Goal: Transaction & Acquisition: Purchase product/service

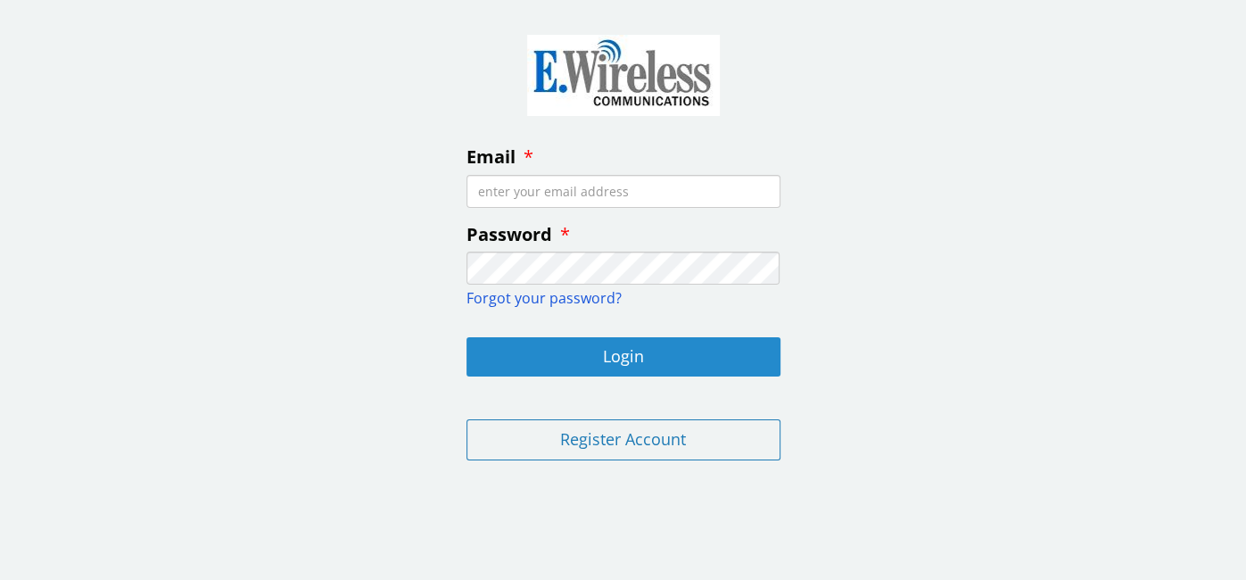
type input "[EMAIL_ADDRESS][DOMAIN_NAME]"
click at [579, 362] on button "Login" at bounding box center [624, 356] width 314 height 39
type input "[EMAIL_ADDRESS][DOMAIN_NAME]"
click at [614, 358] on button "Login" at bounding box center [624, 356] width 314 height 39
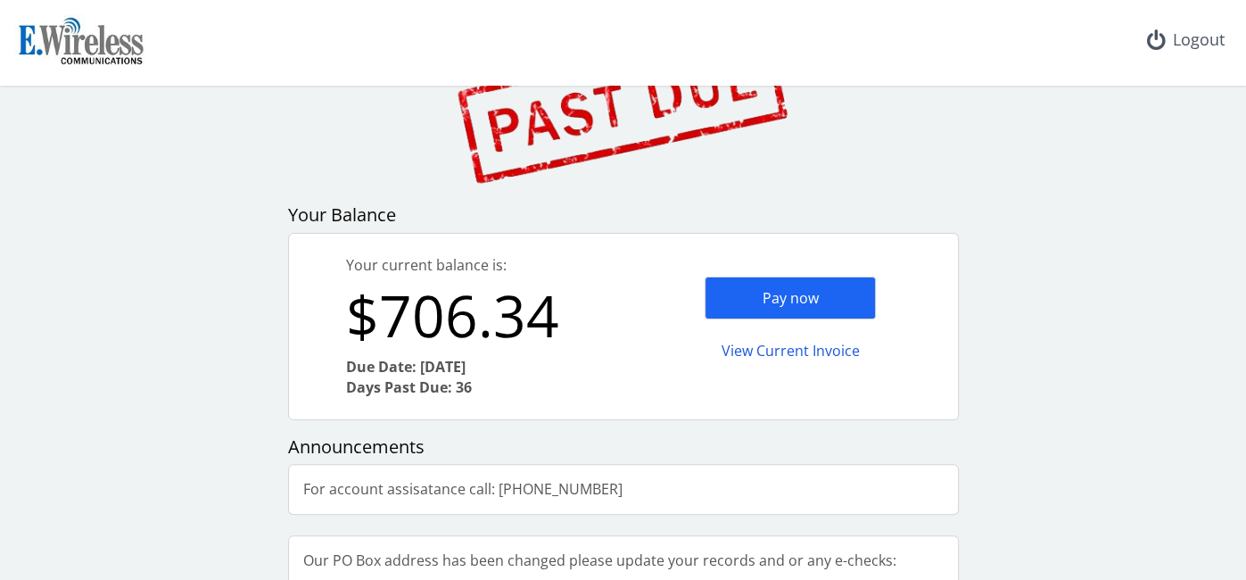
scroll to position [128, 0]
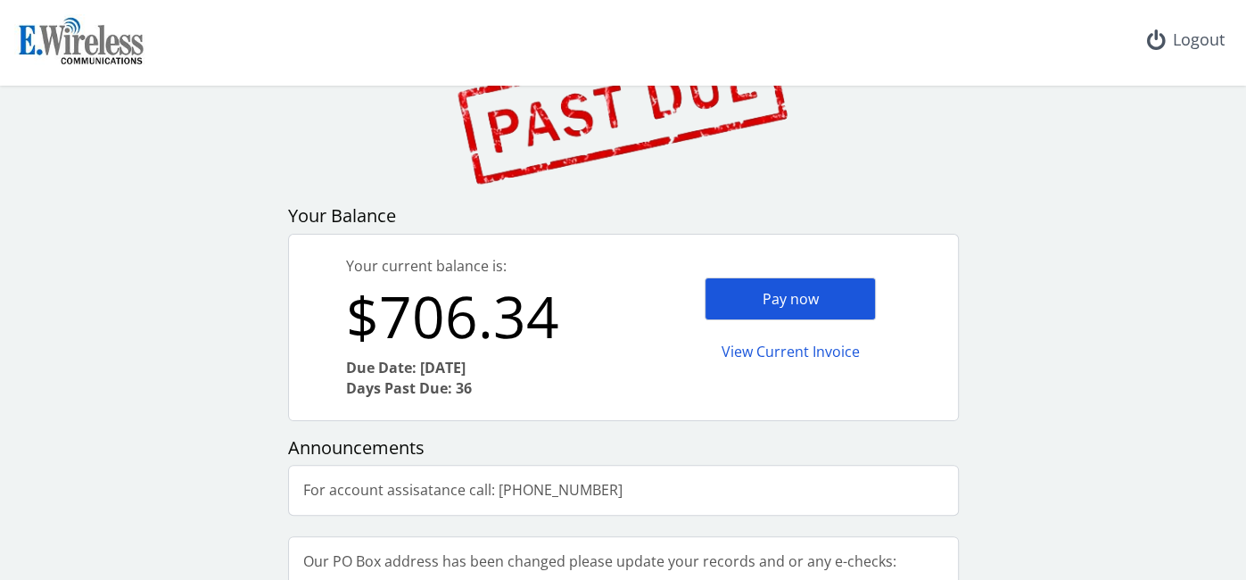
click at [796, 293] on div "Pay now" at bounding box center [790, 299] width 171 height 44
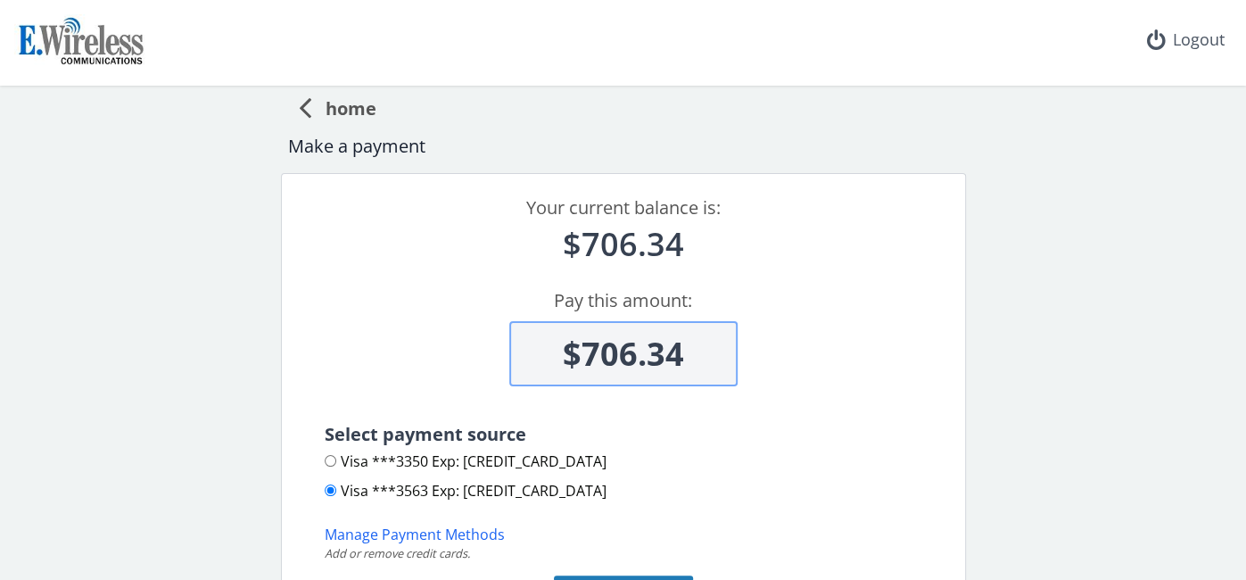
scroll to position [1, 0]
click at [311, 116] on span "home" at bounding box center [343, 104] width 65 height 33
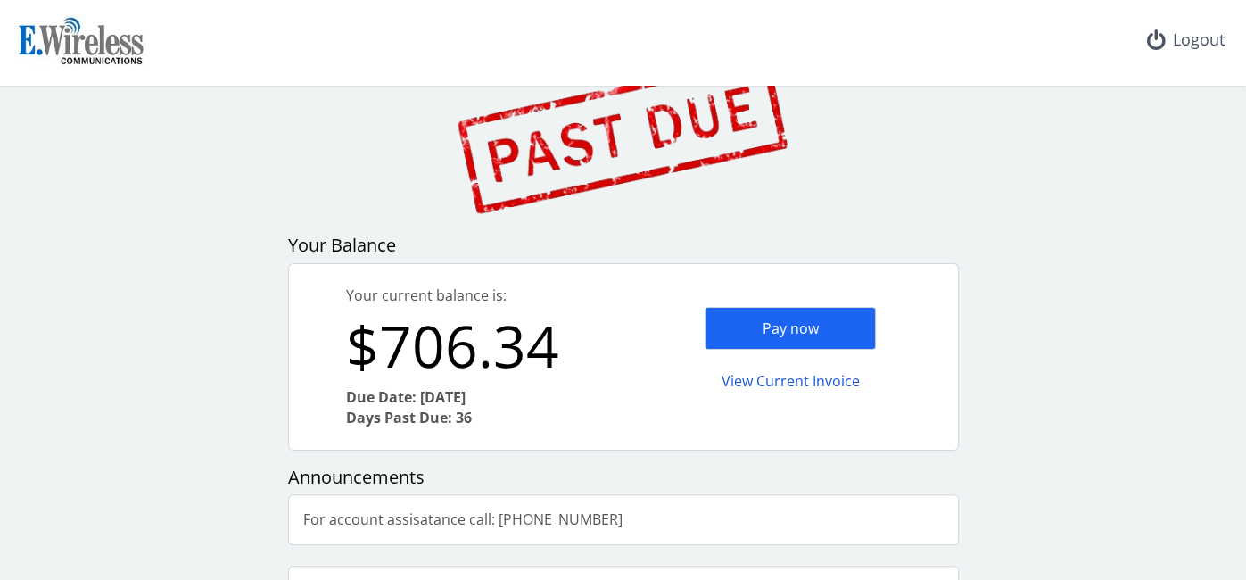
scroll to position [99, 0]
click at [789, 383] on div "View Current Invoice" at bounding box center [790, 380] width 171 height 42
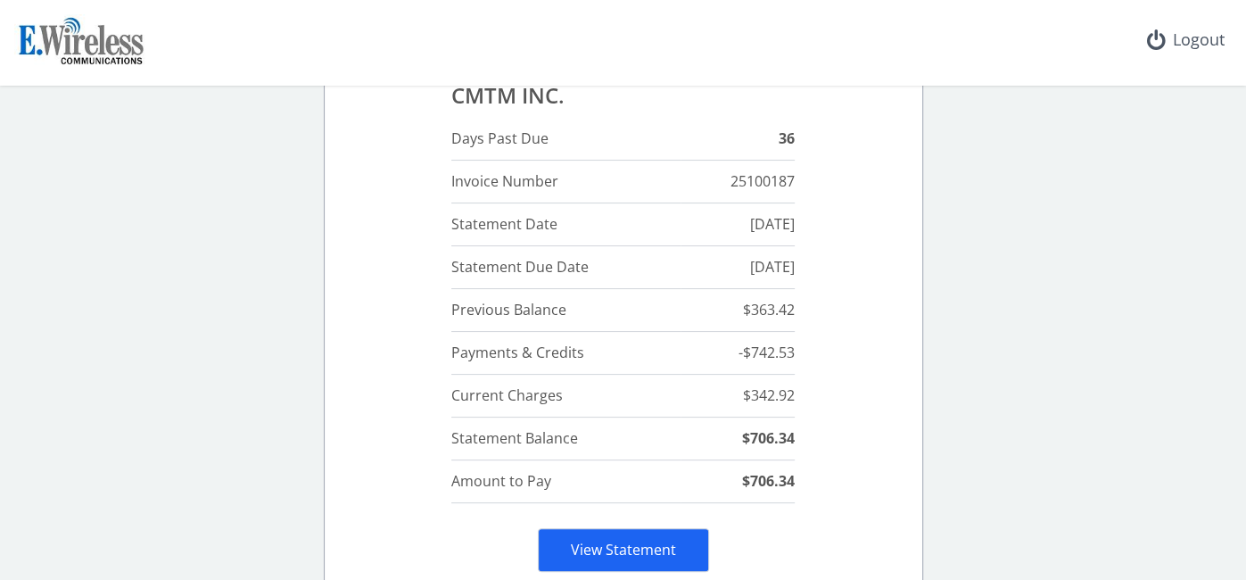
scroll to position [95, 0]
click at [795, 397] on td "$342.92" at bounding box center [738, 396] width 114 height 43
copy tbody "$342.92"
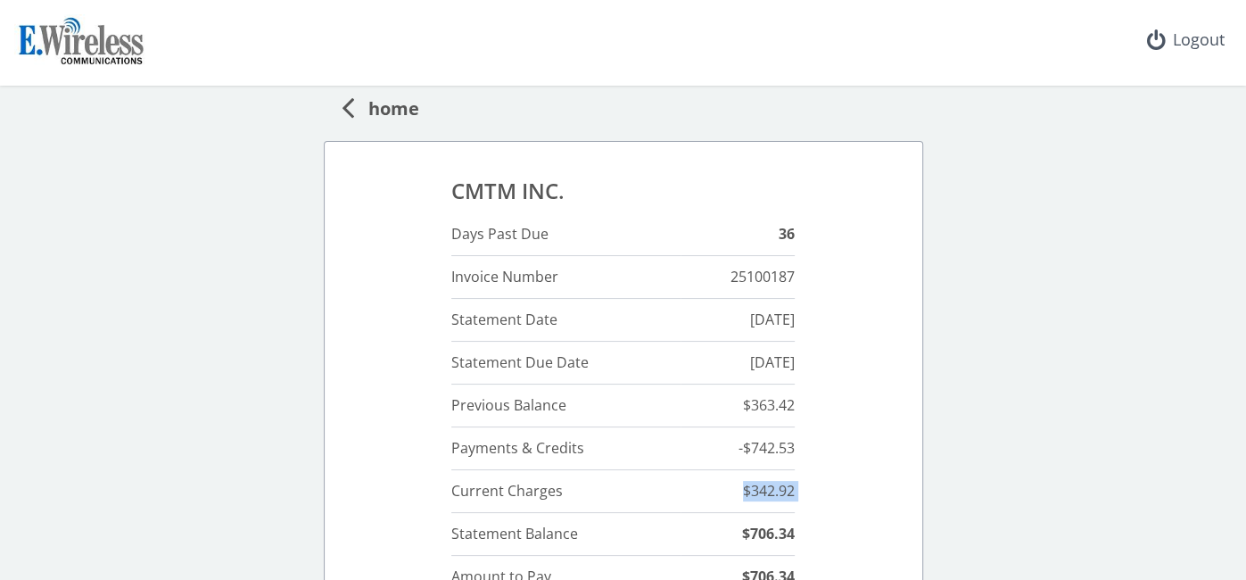
scroll to position [23, 0]
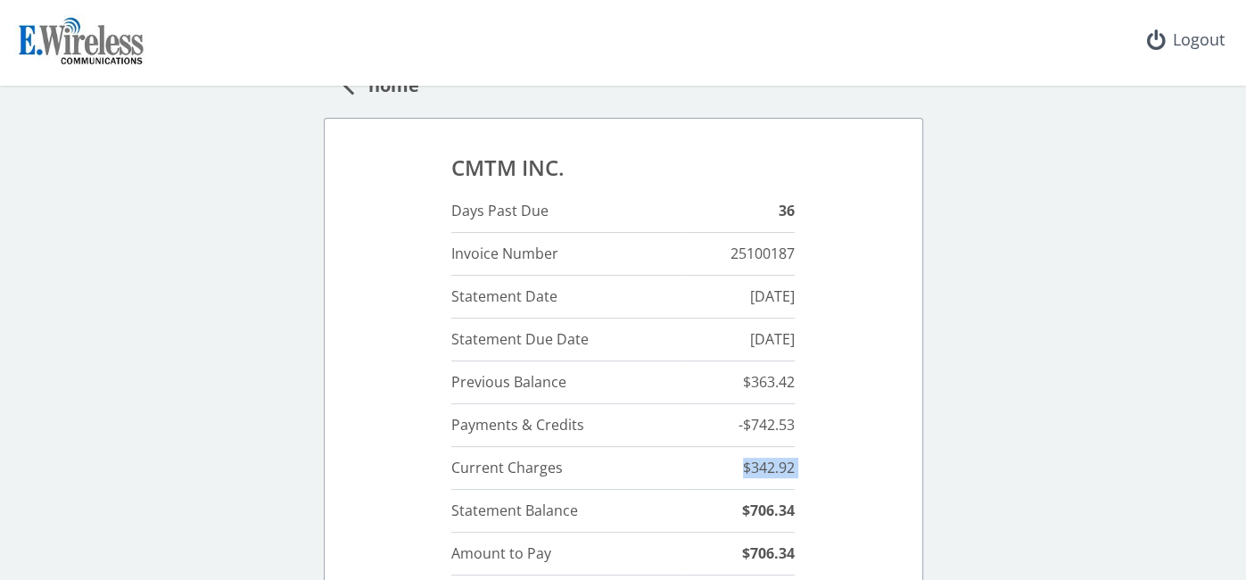
click at [375, 95] on span "home" at bounding box center [386, 82] width 65 height 33
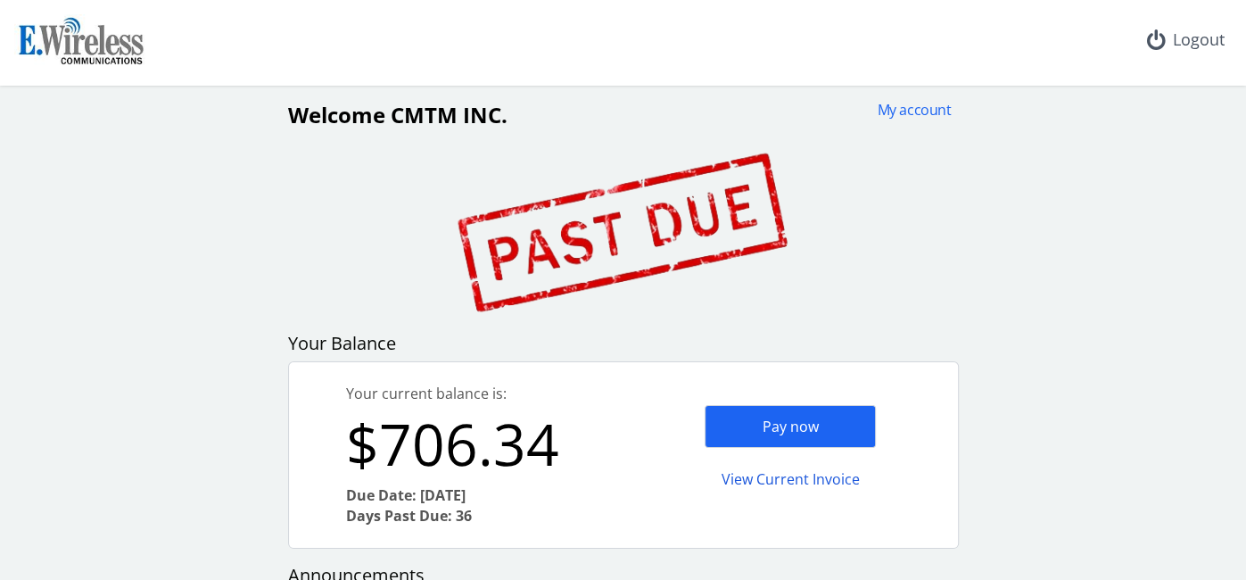
scroll to position [228, 0]
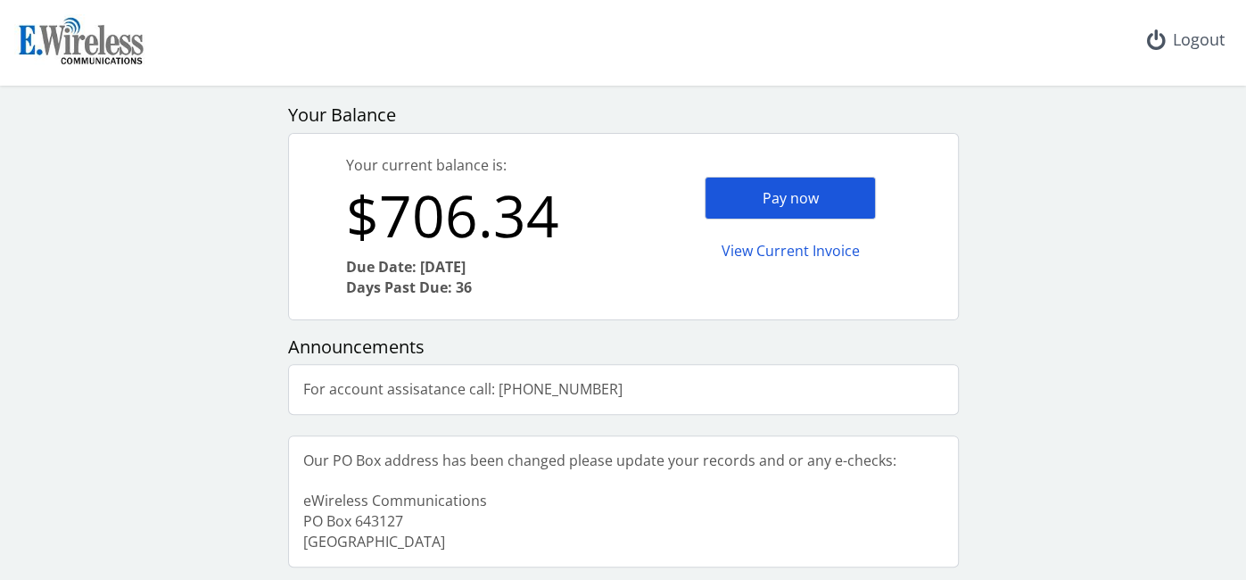
click at [789, 195] on div "Pay now" at bounding box center [790, 199] width 171 height 44
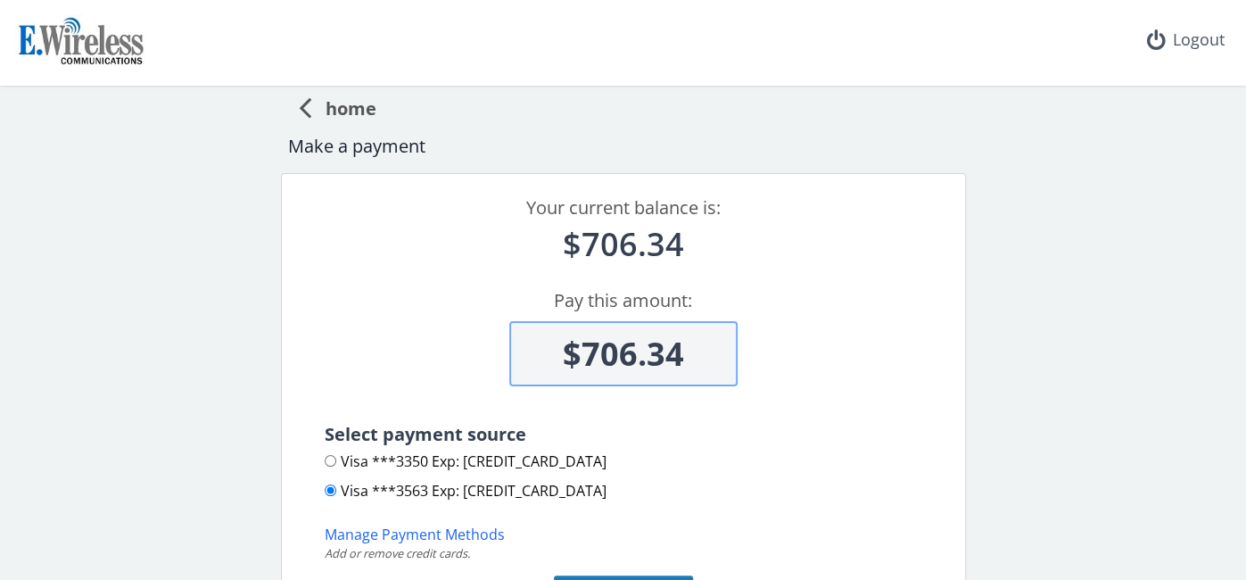
click at [690, 366] on input "$706.34" at bounding box center [623, 353] width 228 height 65
paste input "342.92"
type input "$342.92"
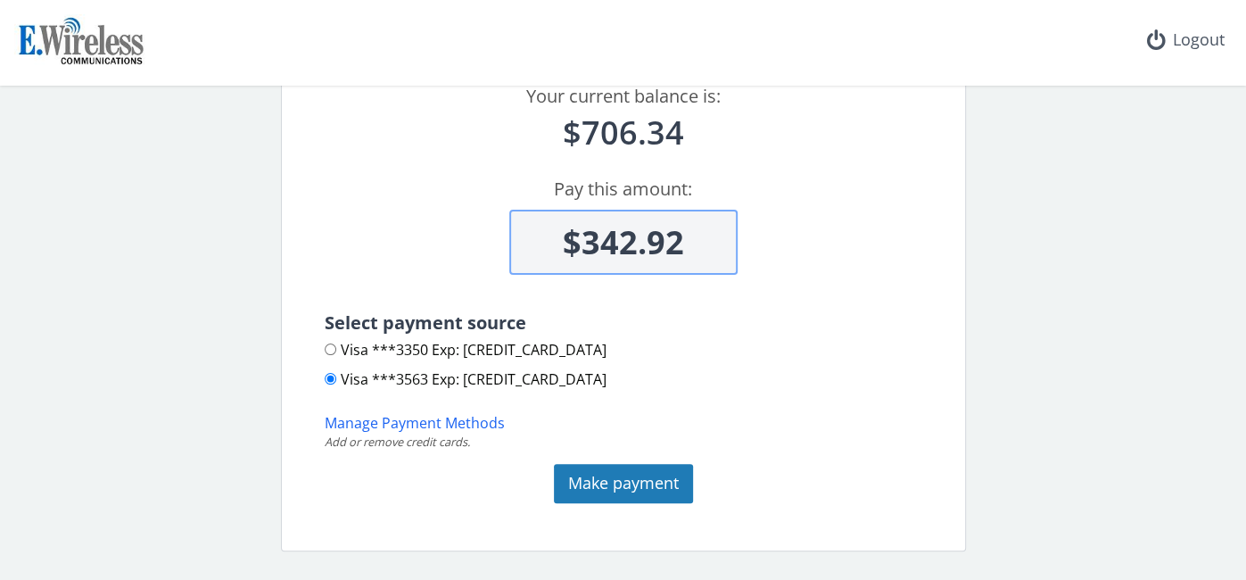
scroll to position [117, 0]
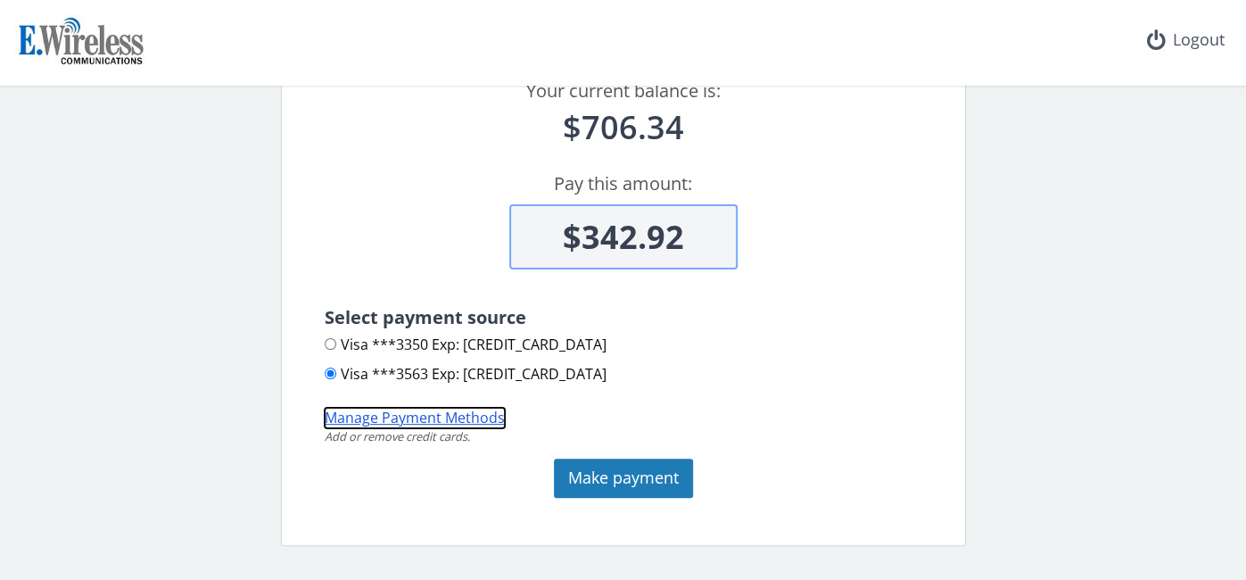
click at [397, 415] on button "Manage Payment Methods" at bounding box center [415, 418] width 180 height 21
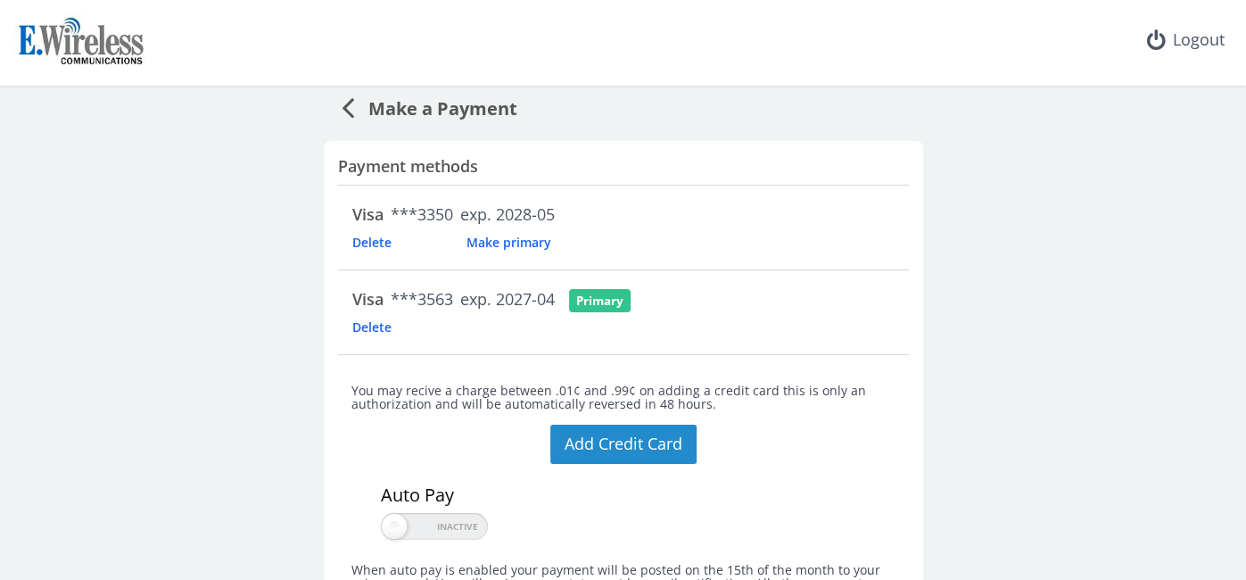
click at [587, 426] on button "Add Credit Card" at bounding box center [623, 444] width 146 height 39
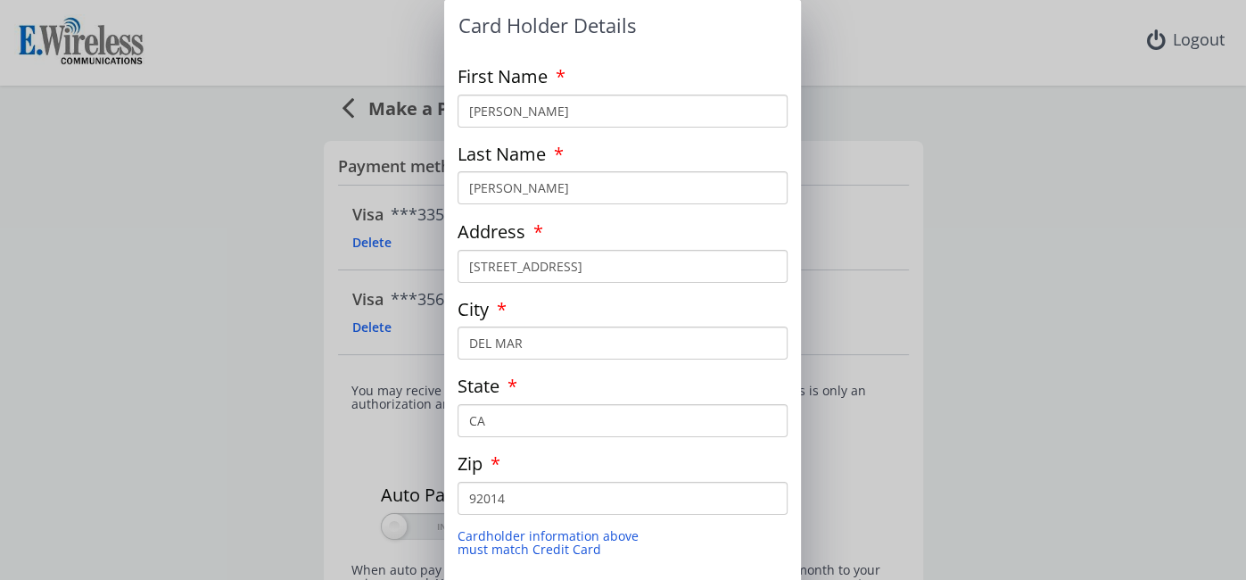
scroll to position [59, 0]
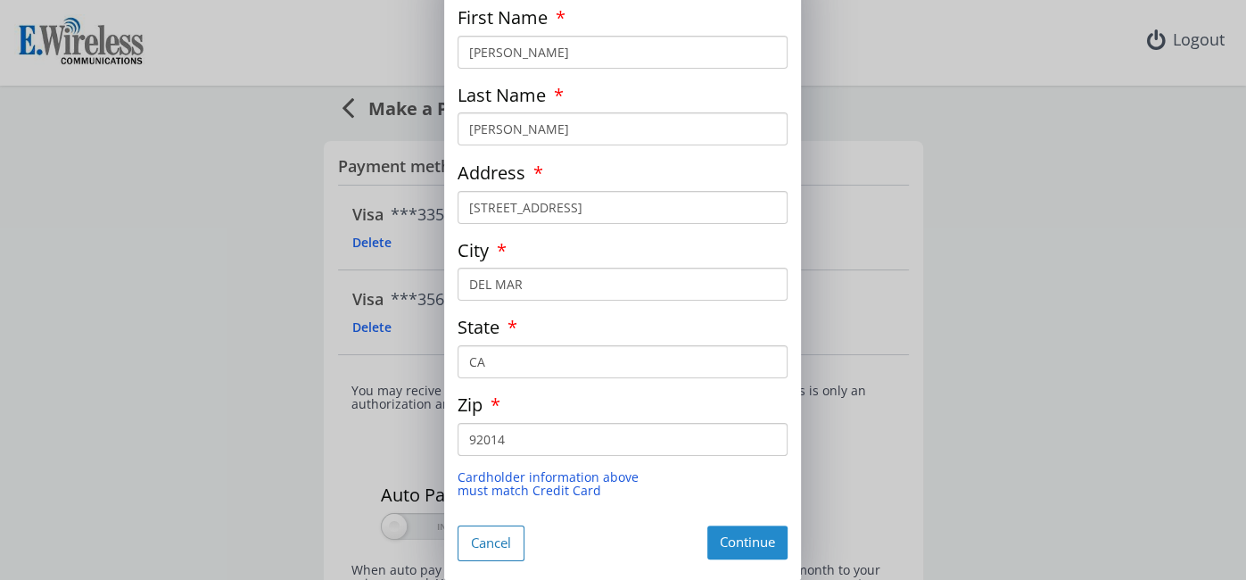
click at [742, 537] on button "Continue" at bounding box center [747, 541] width 80 height 33
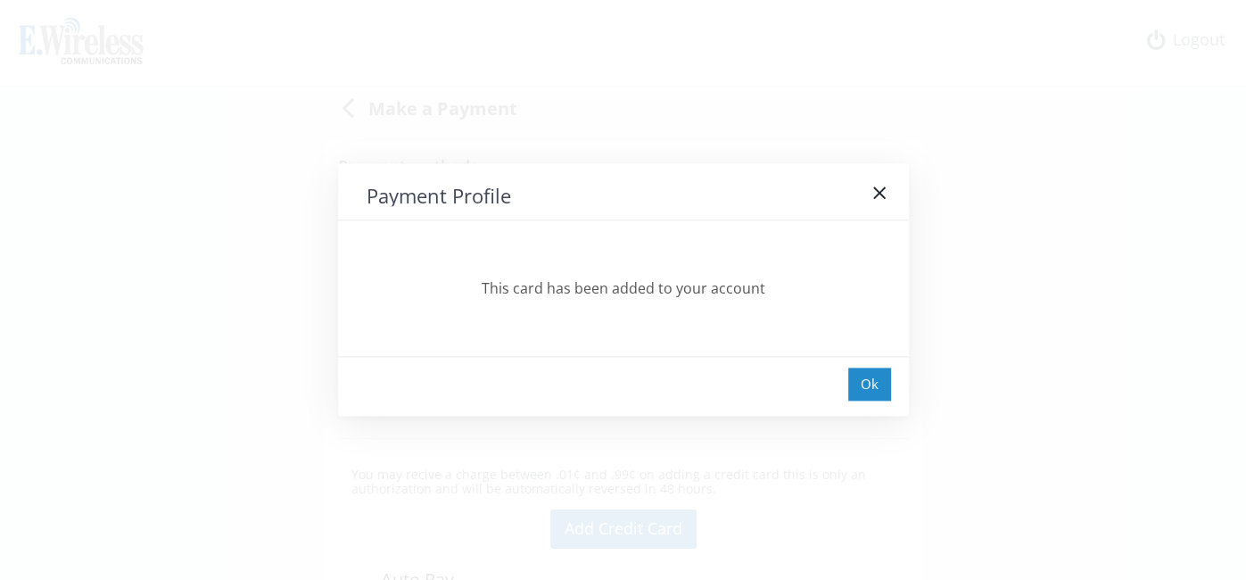
click at [868, 380] on div "Ok" at bounding box center [869, 383] width 43 height 33
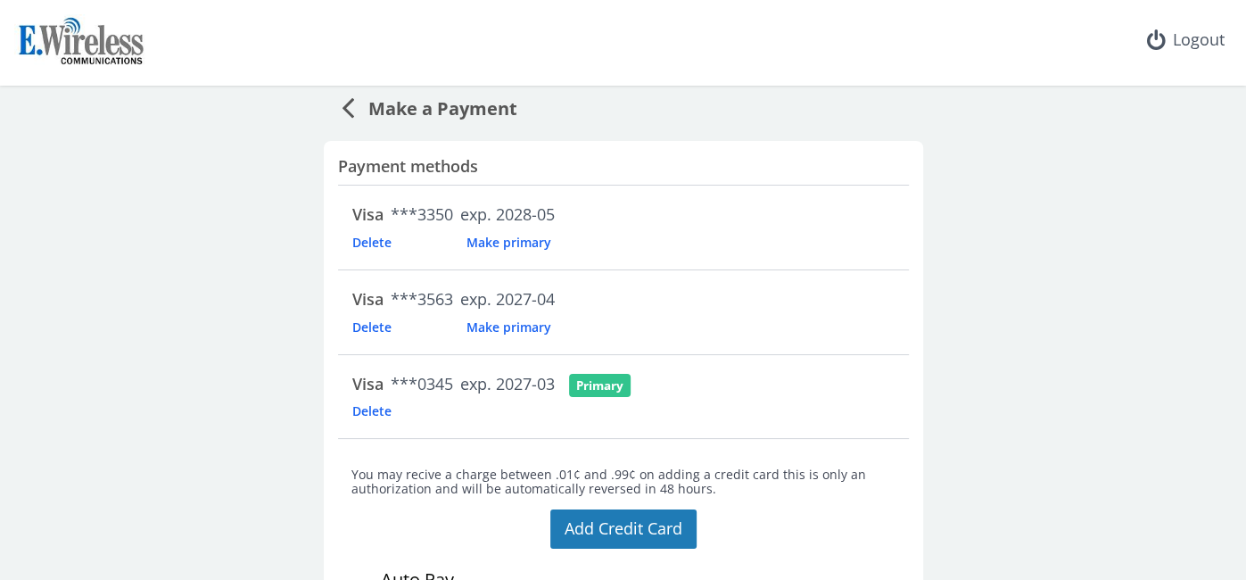
click at [508, 244] on span "Make primary" at bounding box center [508, 242] width 113 height 17
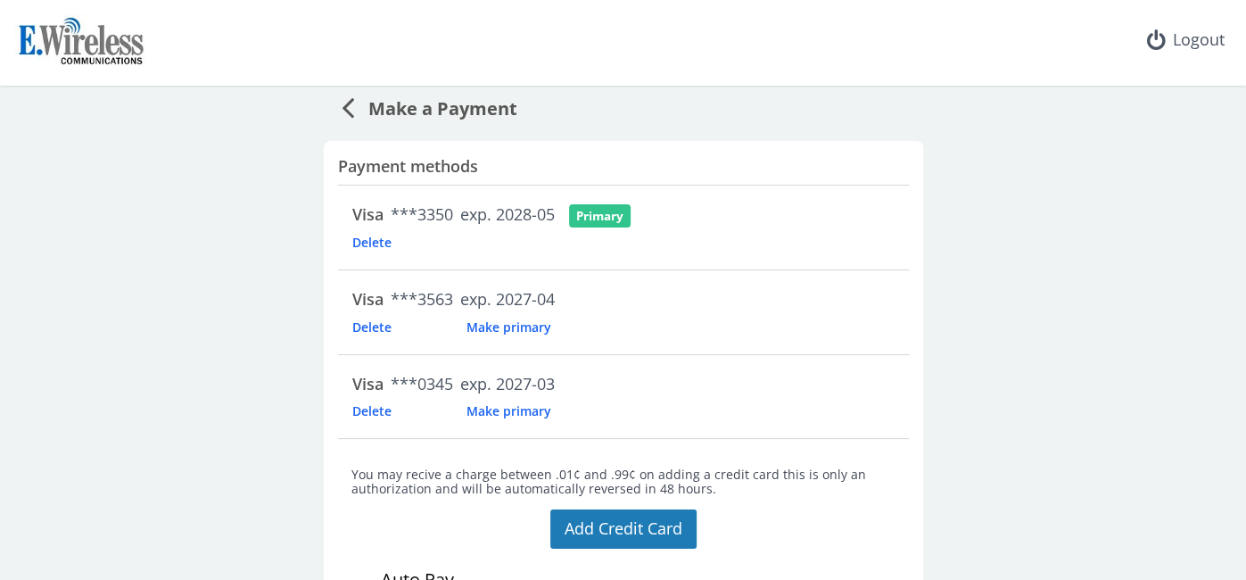
scroll to position [0, 0]
click at [511, 410] on span "Make primary" at bounding box center [508, 410] width 113 height 17
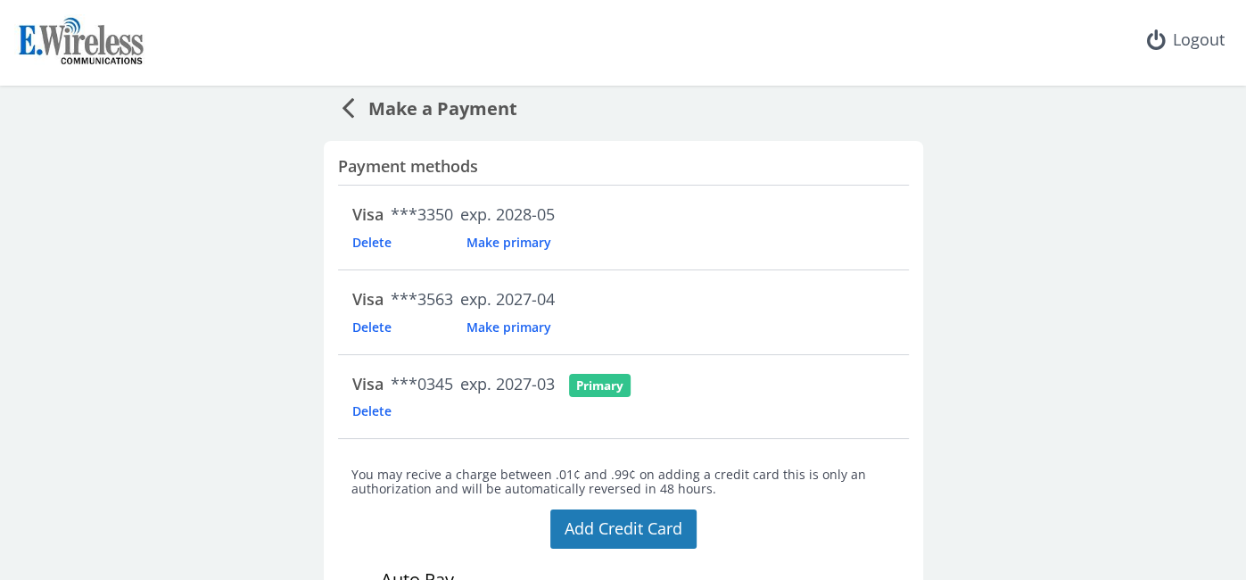
click at [378, 108] on span "Make a Payment" at bounding box center [435, 105] width 163 height 33
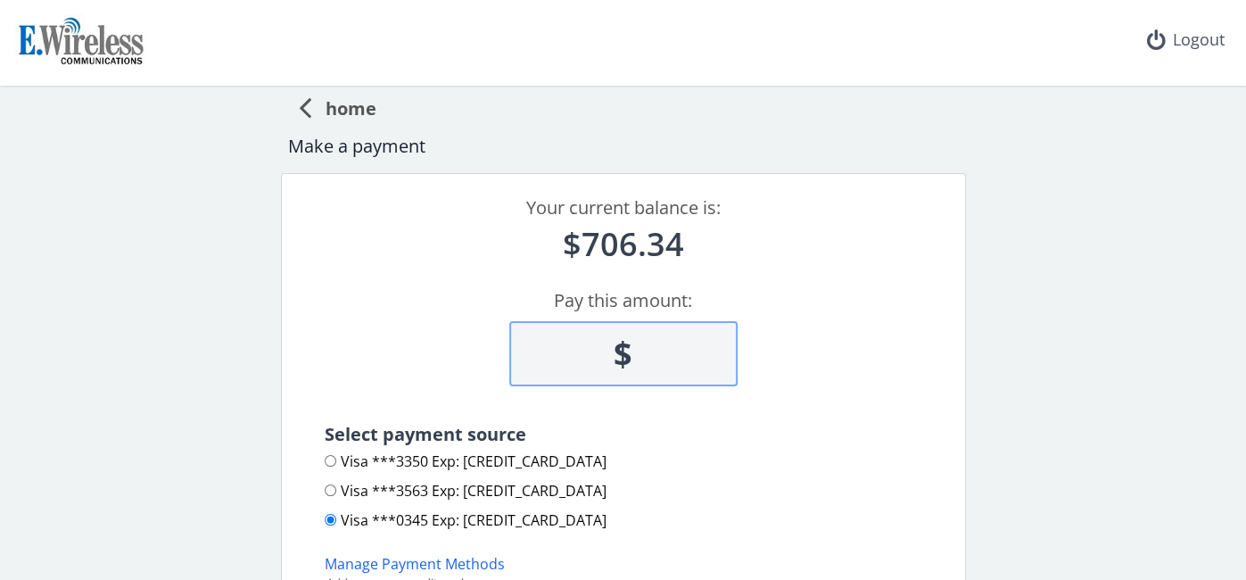
paste input "342.92"
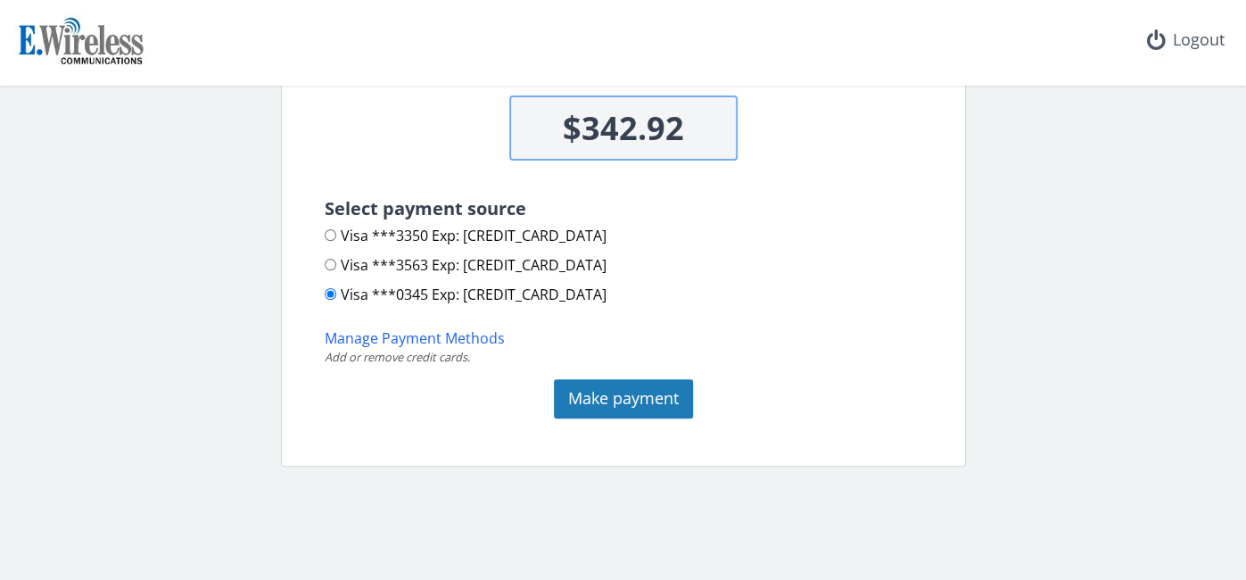
scroll to position [225, 0]
click at [623, 391] on button "Make payment" at bounding box center [623, 399] width 139 height 39
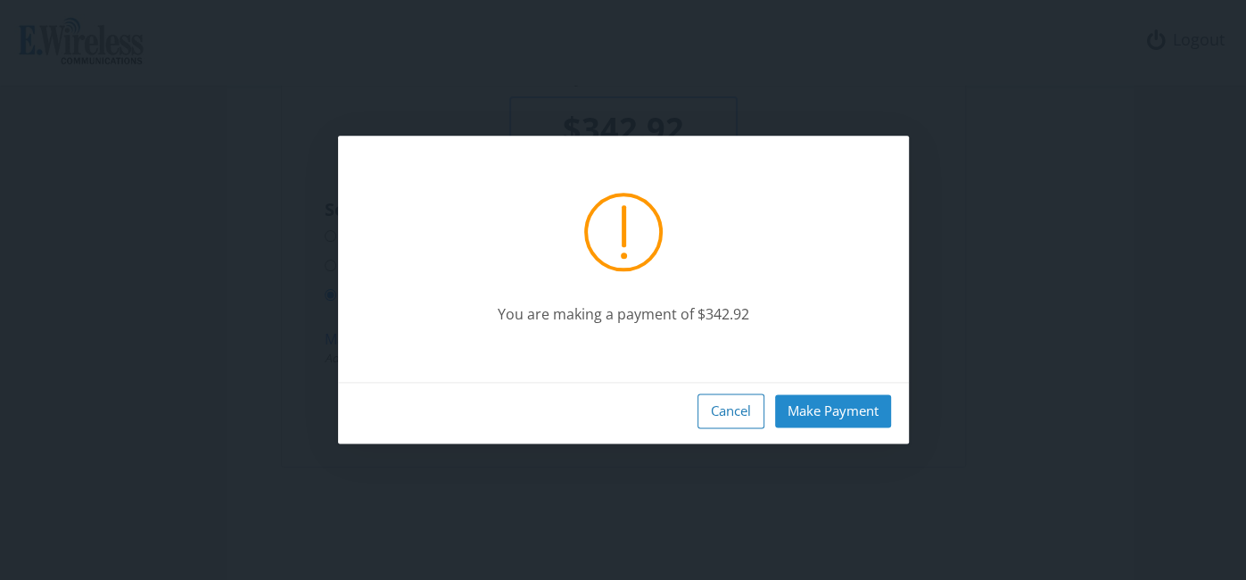
click at [825, 416] on button "Make Payment" at bounding box center [833, 410] width 116 height 33
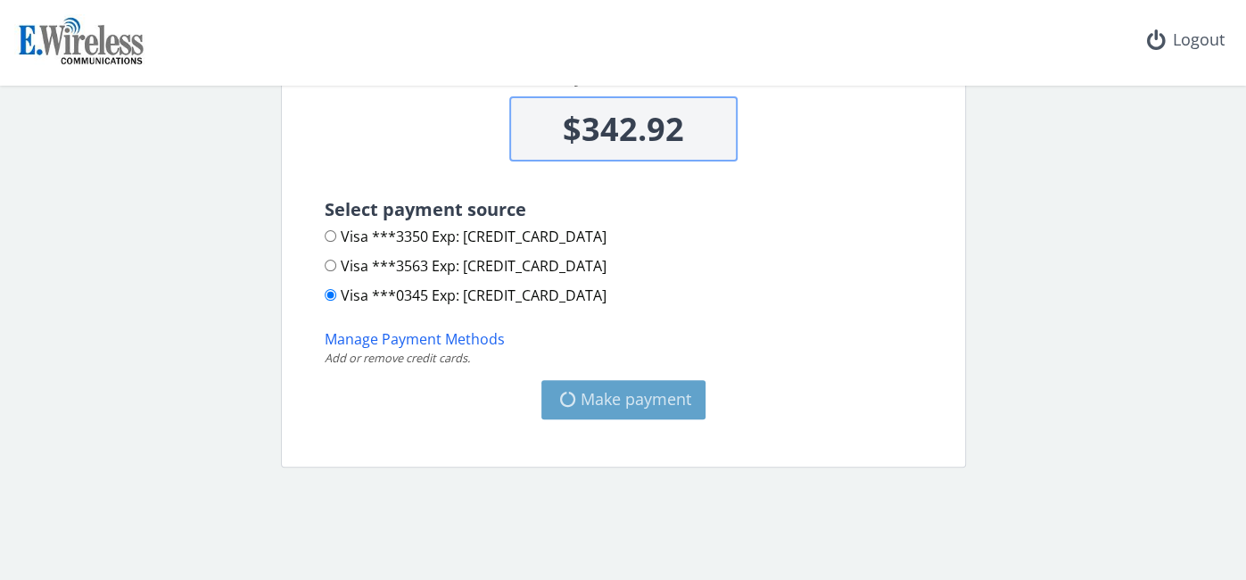
type input "$363.42"
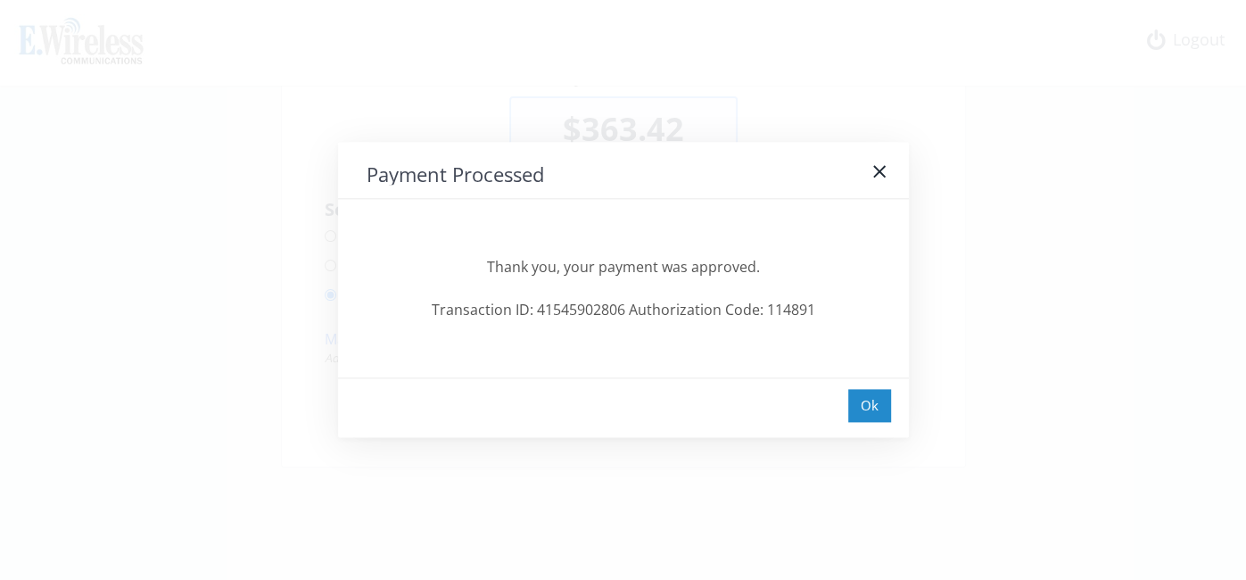
click at [863, 407] on div "Ok" at bounding box center [869, 405] width 43 height 33
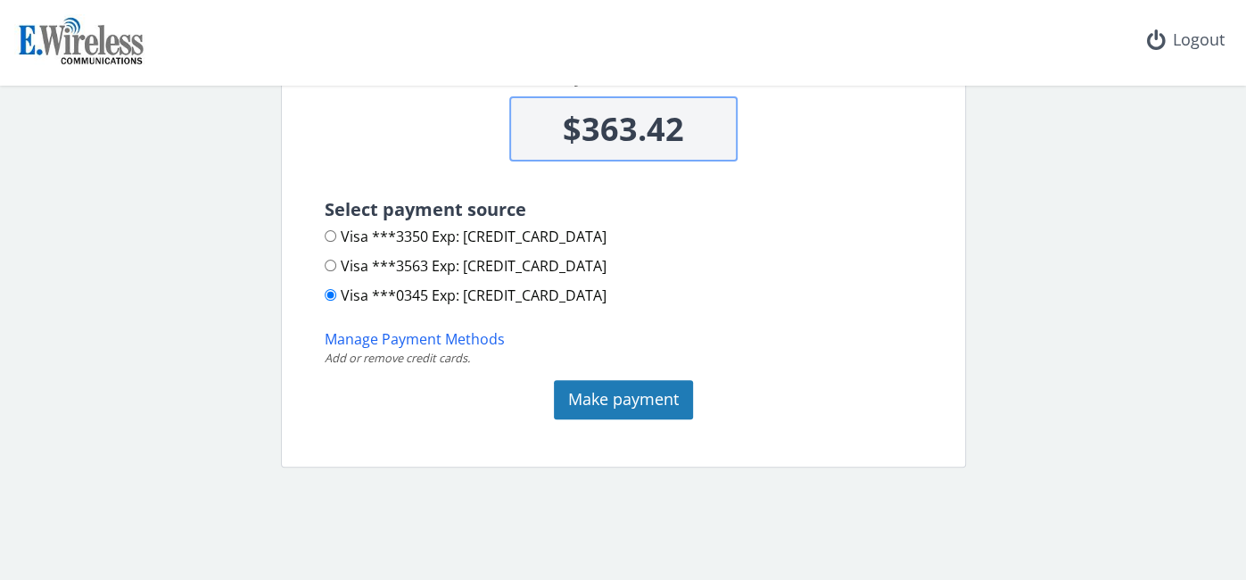
scroll to position [0, 0]
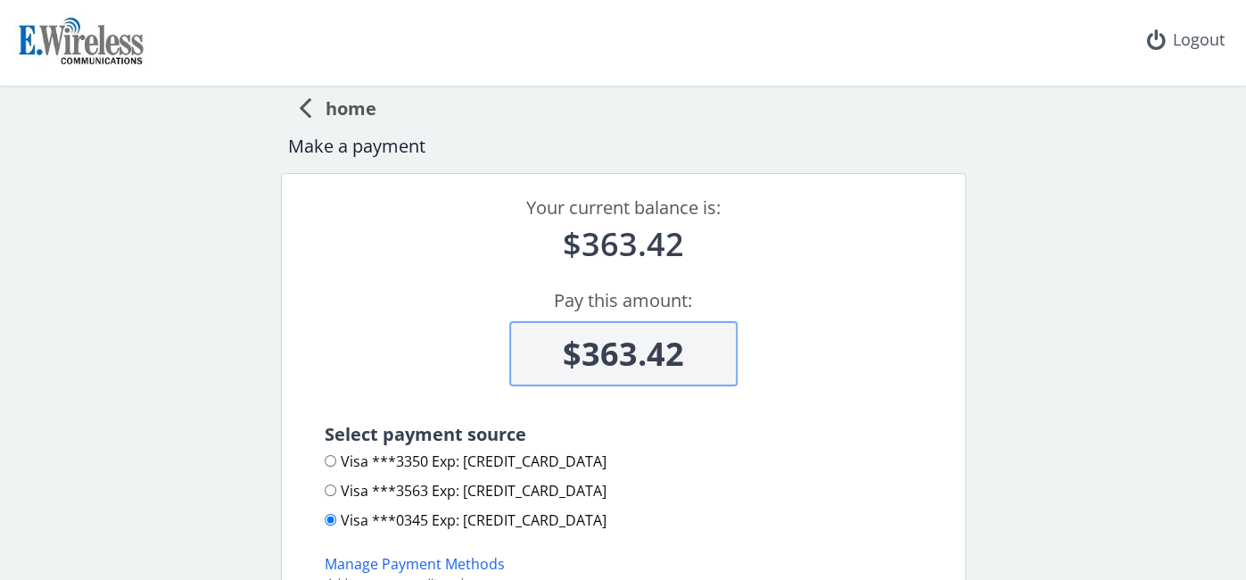
click at [326, 111] on span "home" at bounding box center [343, 105] width 65 height 33
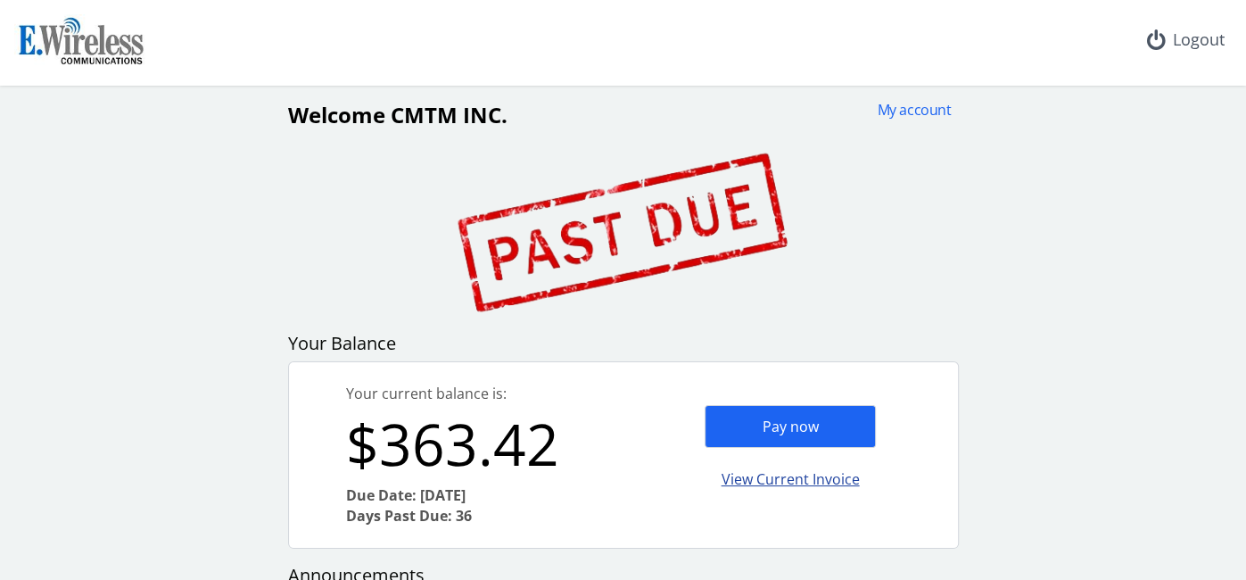
click at [739, 483] on div "View Current Invoice" at bounding box center [790, 479] width 171 height 42
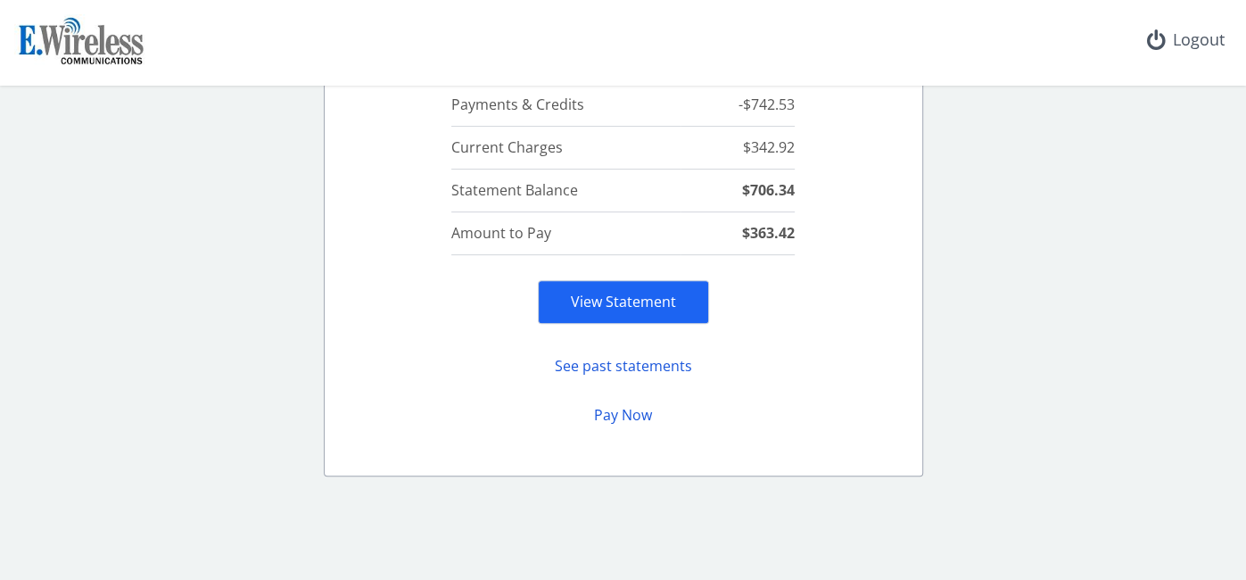
scroll to position [351, 0]
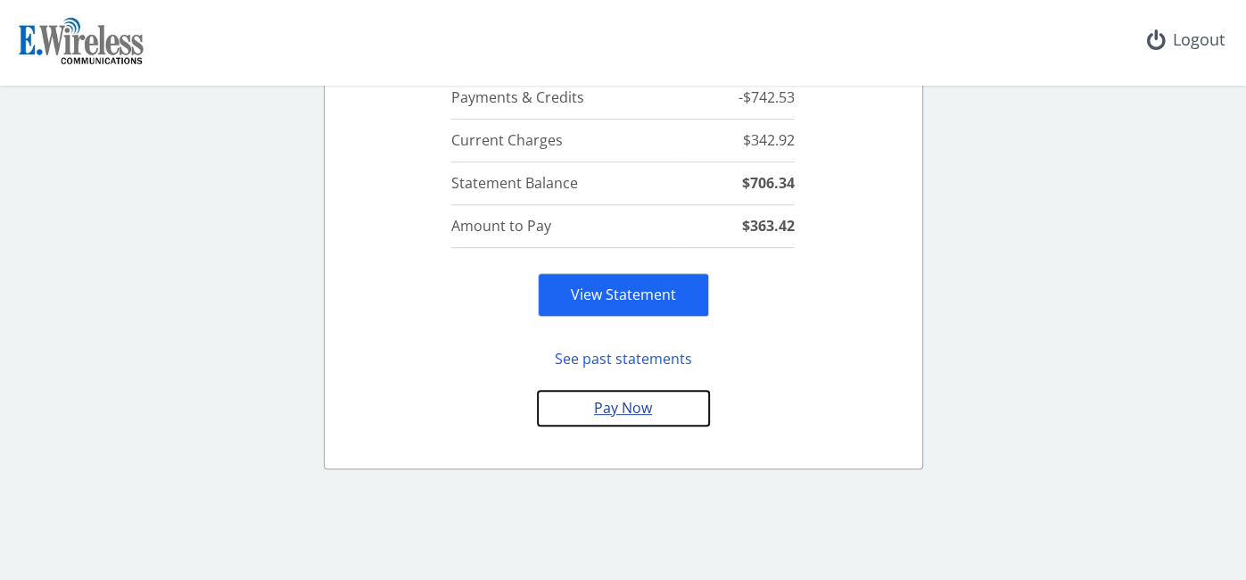
click at [627, 413] on button "Pay Now" at bounding box center [623, 408] width 171 height 35
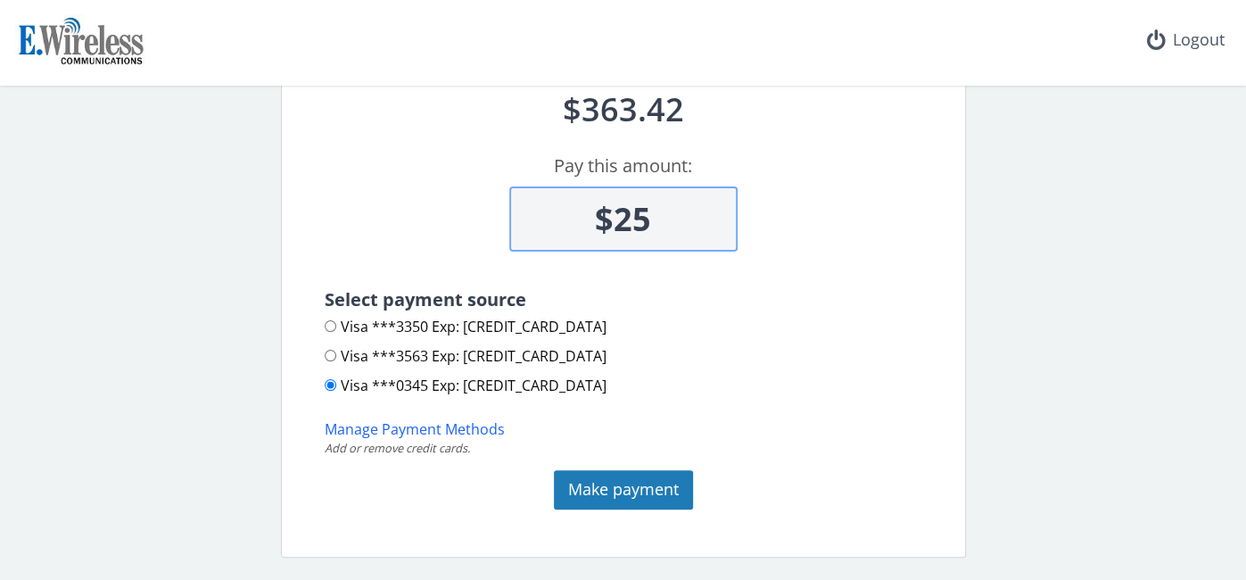
scroll to position [143, 0]
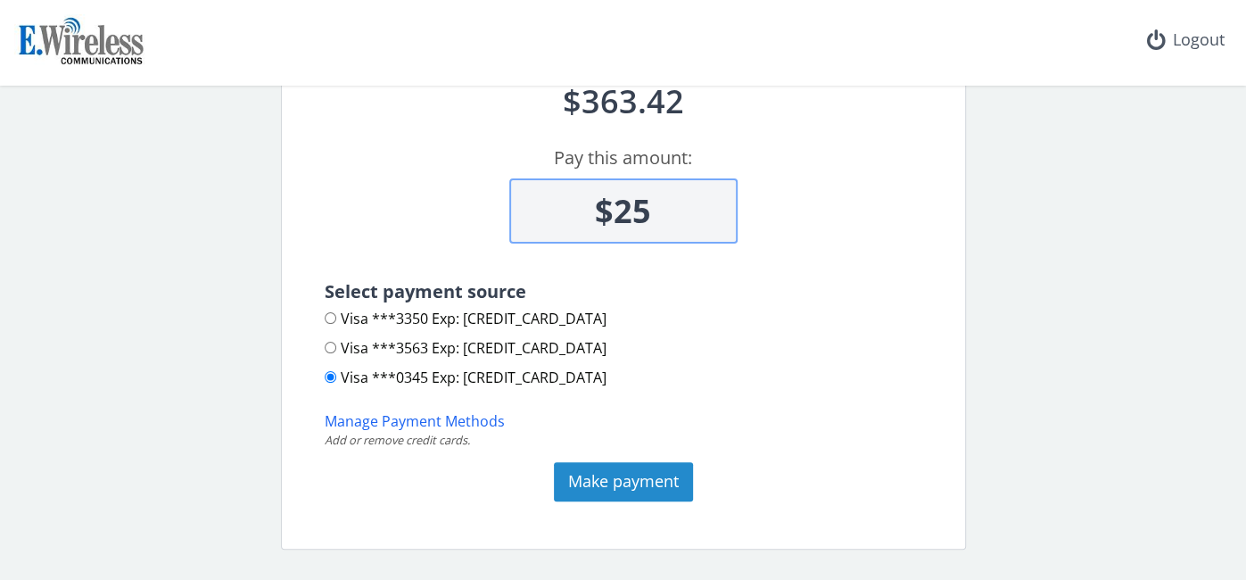
click at [629, 474] on button "Make payment" at bounding box center [623, 481] width 139 height 39
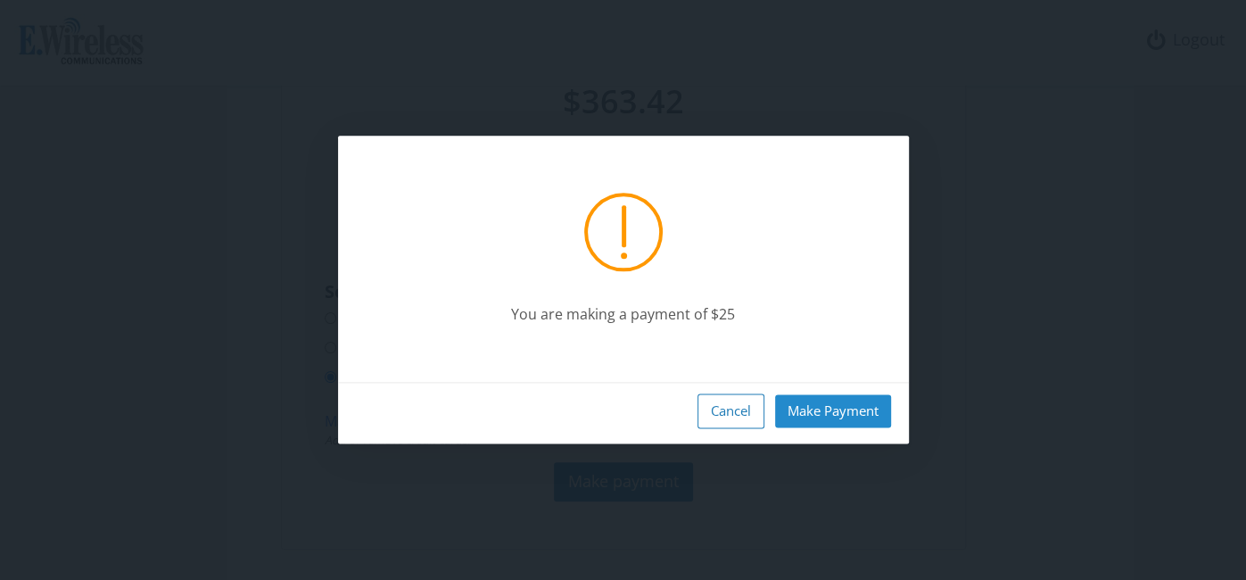
click at [809, 399] on button "Make Payment" at bounding box center [833, 410] width 116 height 33
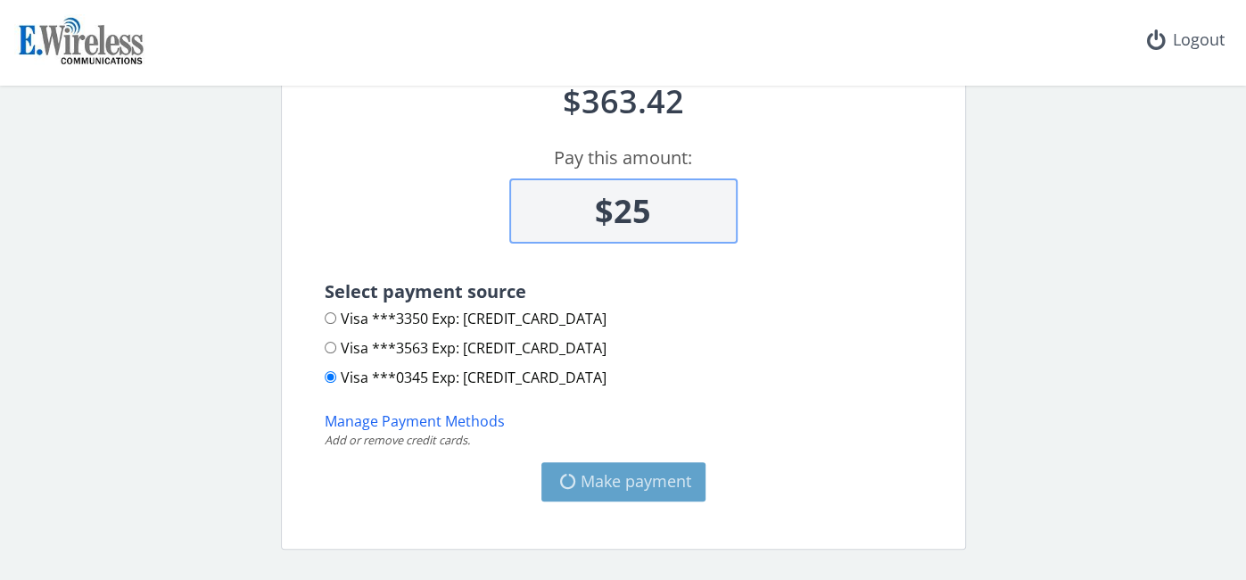
type input "$363.42"
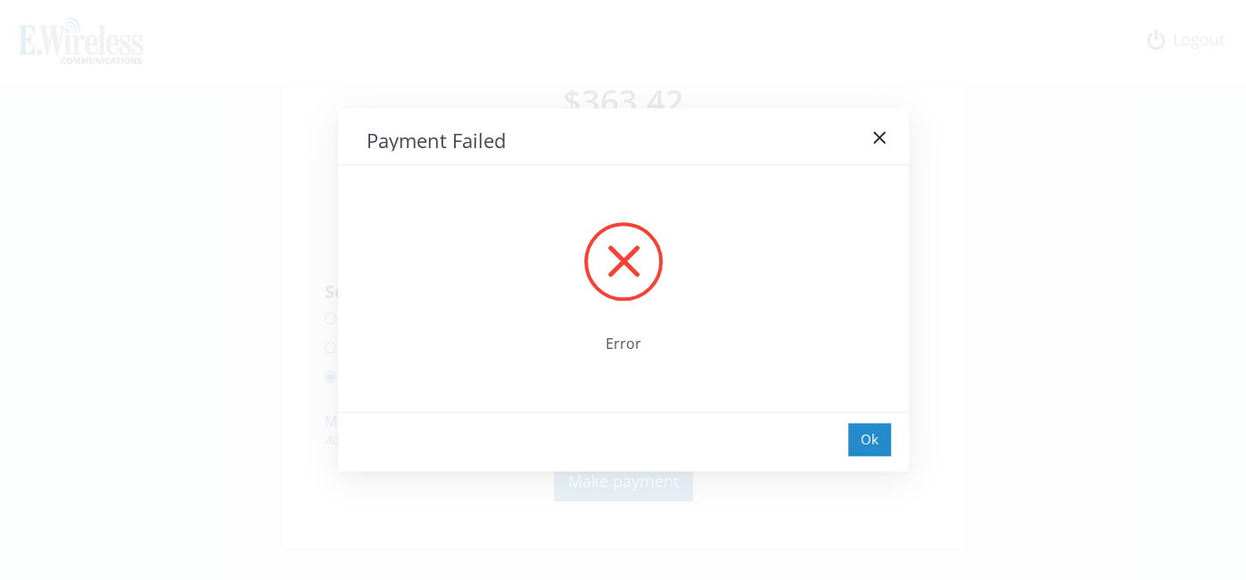
click at [856, 431] on div "Ok" at bounding box center [869, 439] width 43 height 33
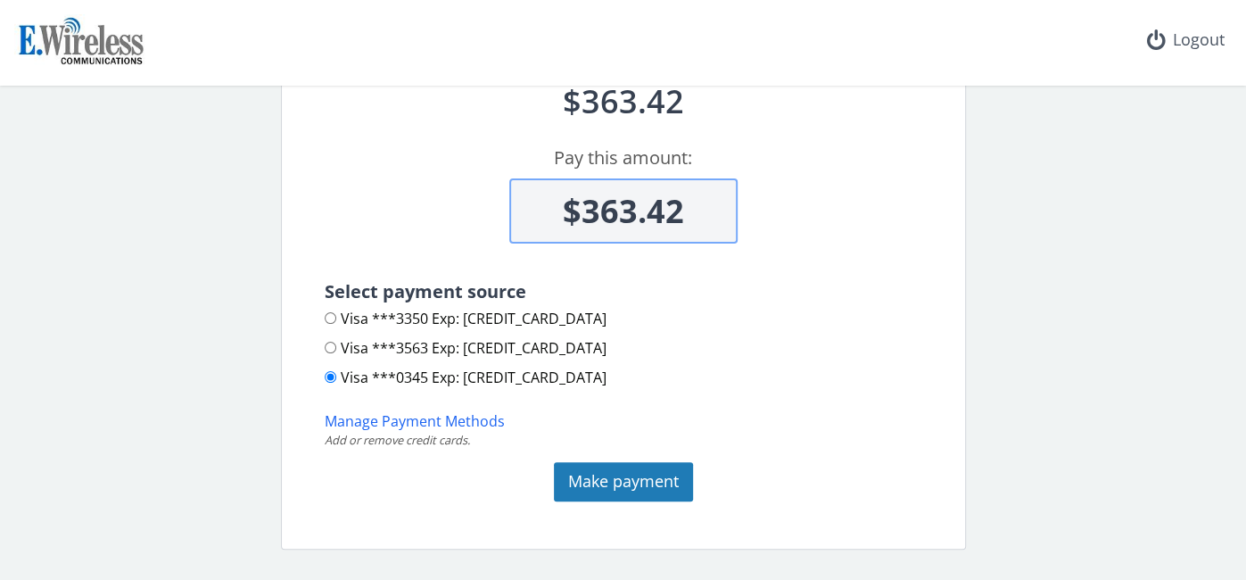
scroll to position [0, 0]
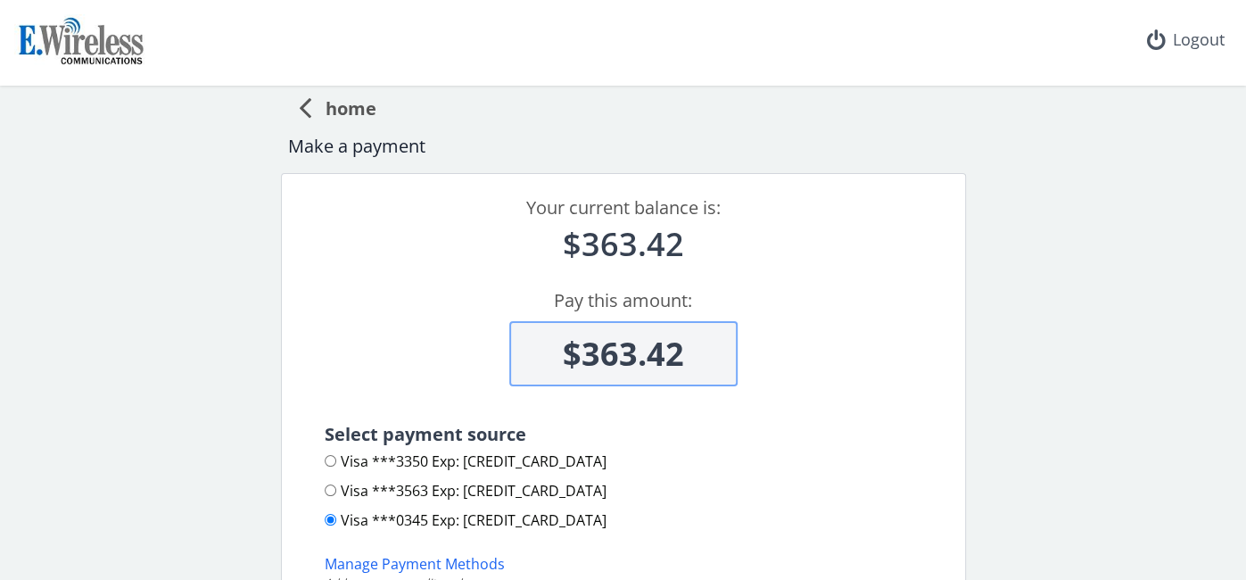
click at [347, 108] on span "home" at bounding box center [343, 105] width 65 height 33
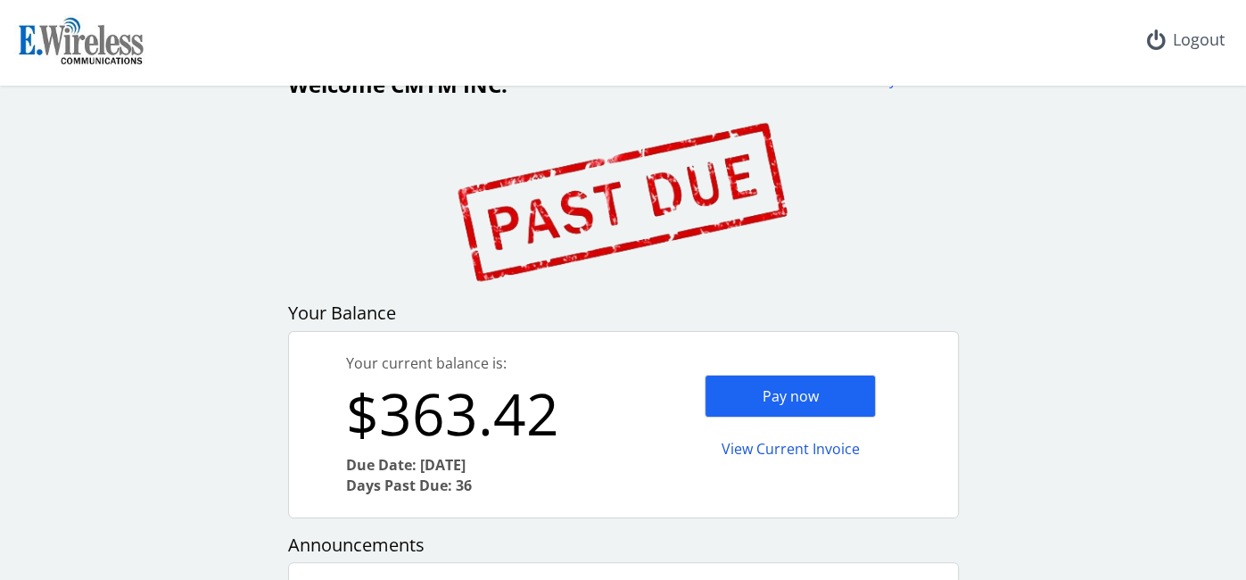
scroll to position [9, 0]
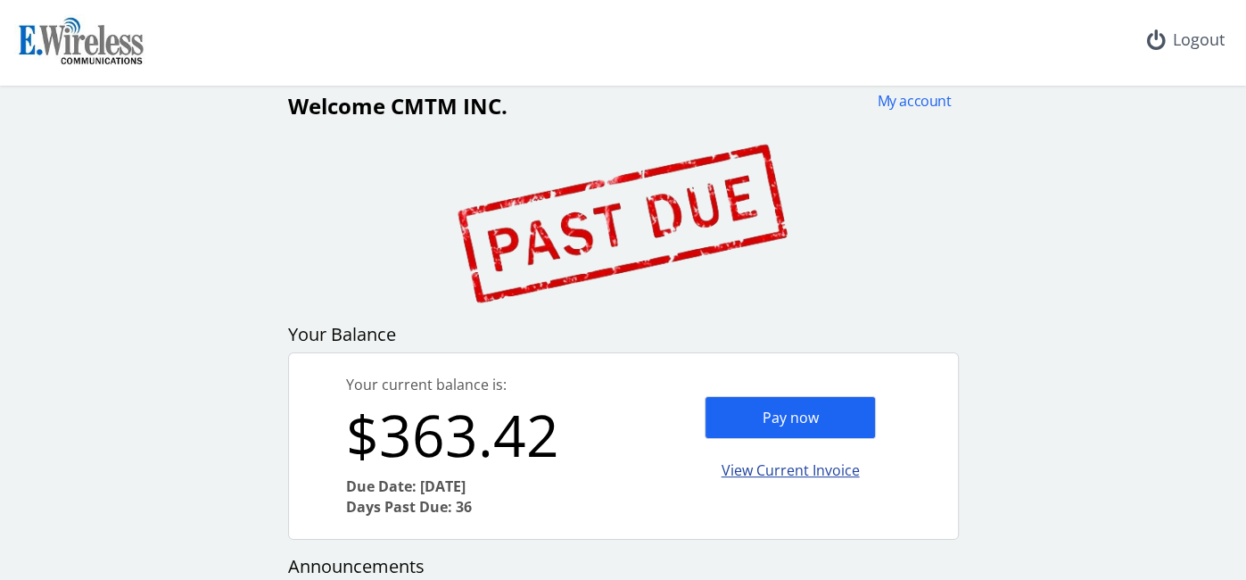
click at [777, 467] on div "View Current Invoice" at bounding box center [790, 471] width 171 height 42
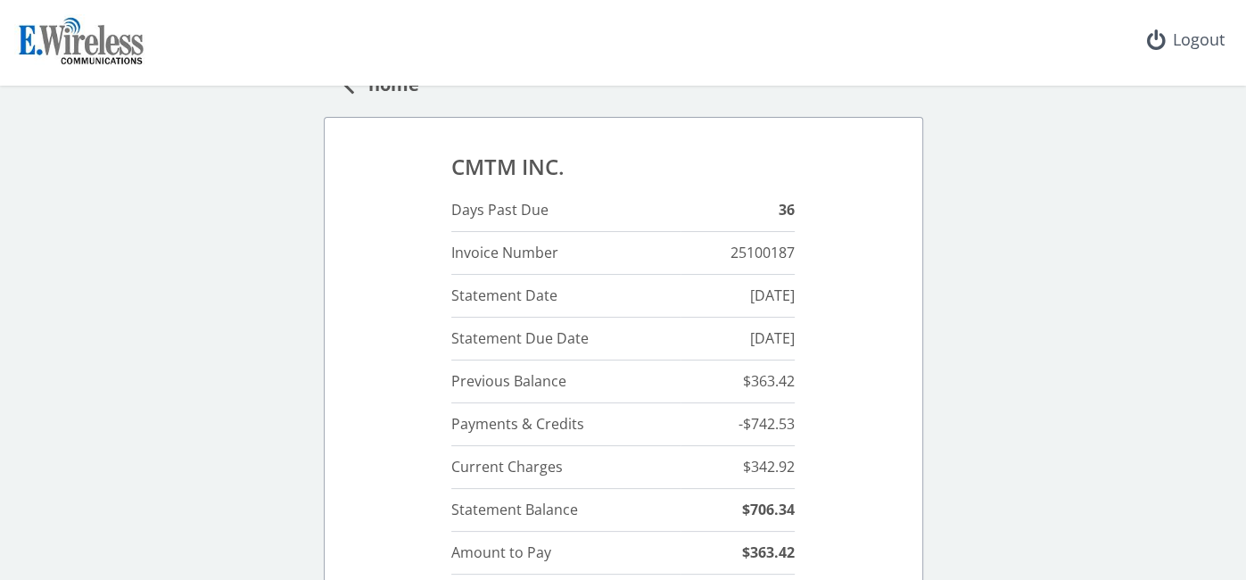
scroll to position [25, 0]
